Goal: Find specific page/section: Find specific page/section

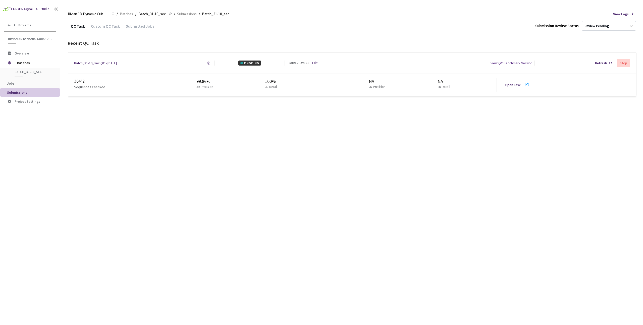
click at [350, 155] on div "QC Task Custom QC Task Submitted Jobs Submission Review Status Review Pending R…" at bounding box center [352, 172] width 569 height 305
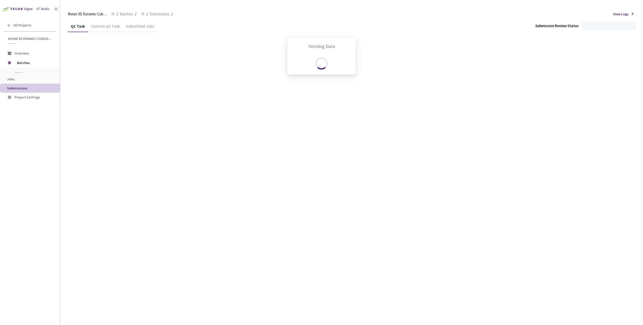
click at [140, 15] on div "Fetching Data" at bounding box center [321, 162] width 643 height 325
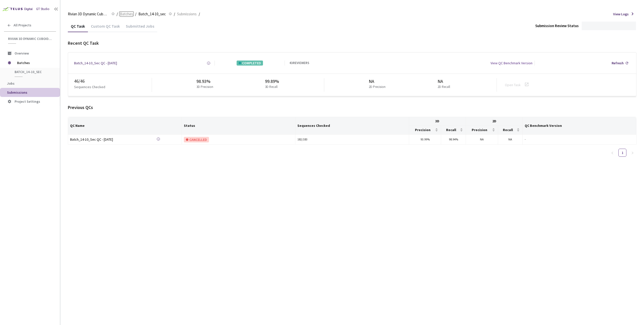
click at [130, 14] on span "Batches" at bounding box center [126, 14] width 13 height 6
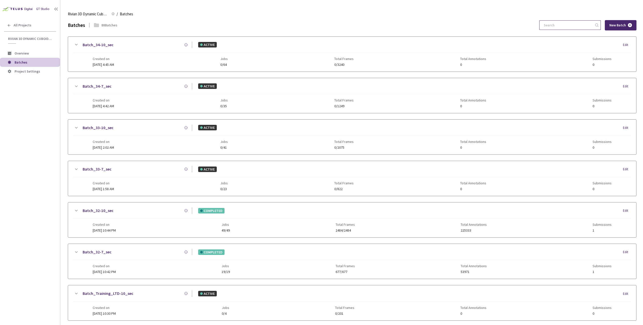
click at [576, 25] on input at bounding box center [568, 25] width 54 height 9
paste input "31-10"
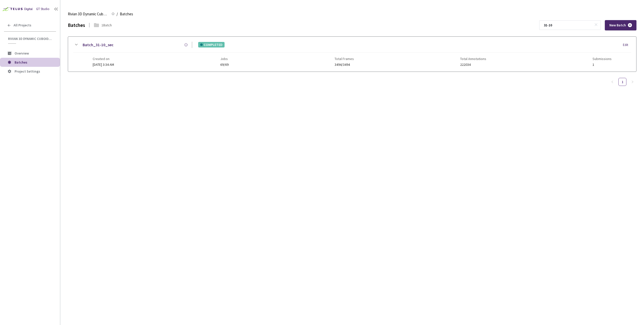
type input "31-10"
click at [178, 59] on div "Created on [DATE] 3:34 AM Jobs 69/69 Total Frames 3494/3494 Total Annotations 2…" at bounding box center [352, 60] width 519 height 14
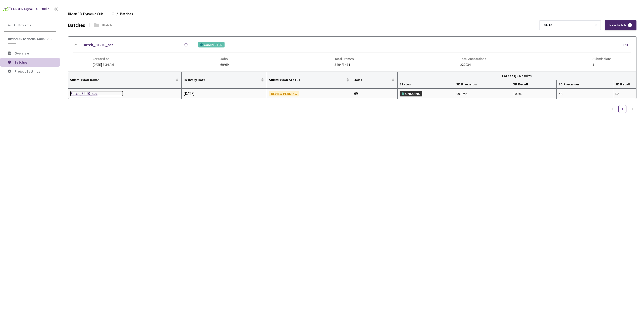
click at [84, 92] on div "Batch_31-10_sec" at bounding box center [96, 94] width 53 height 6
